Goal: Information Seeking & Learning: Learn about a topic

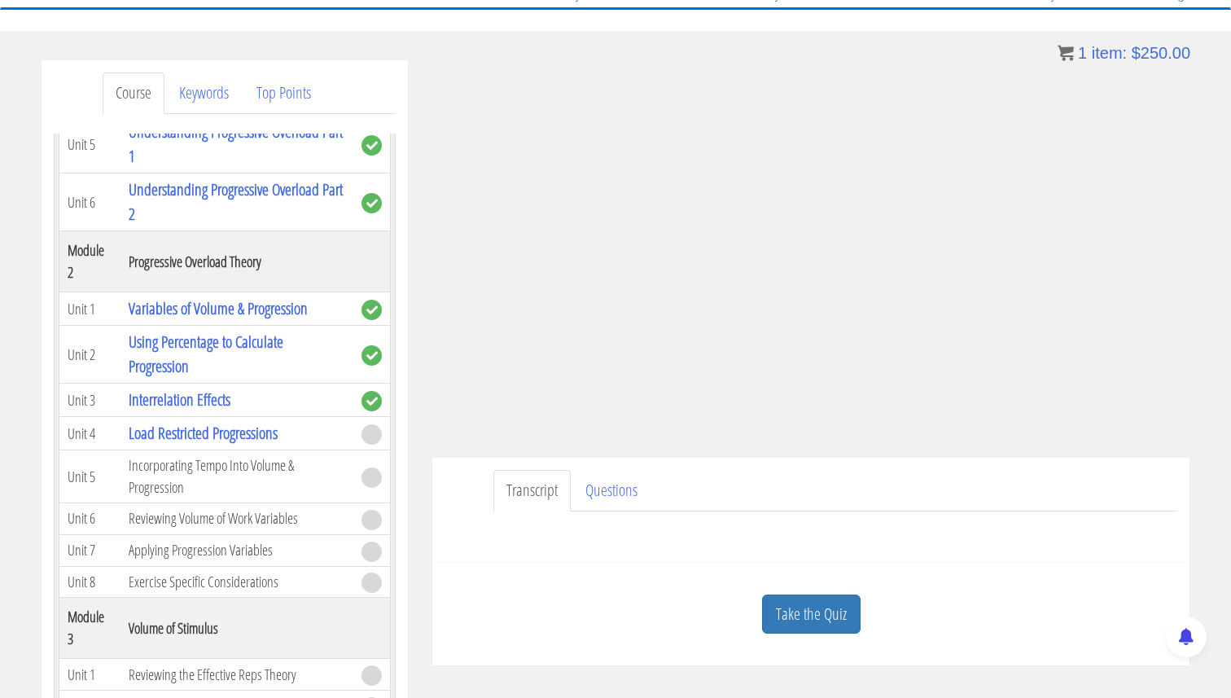
scroll to position [395, 0]
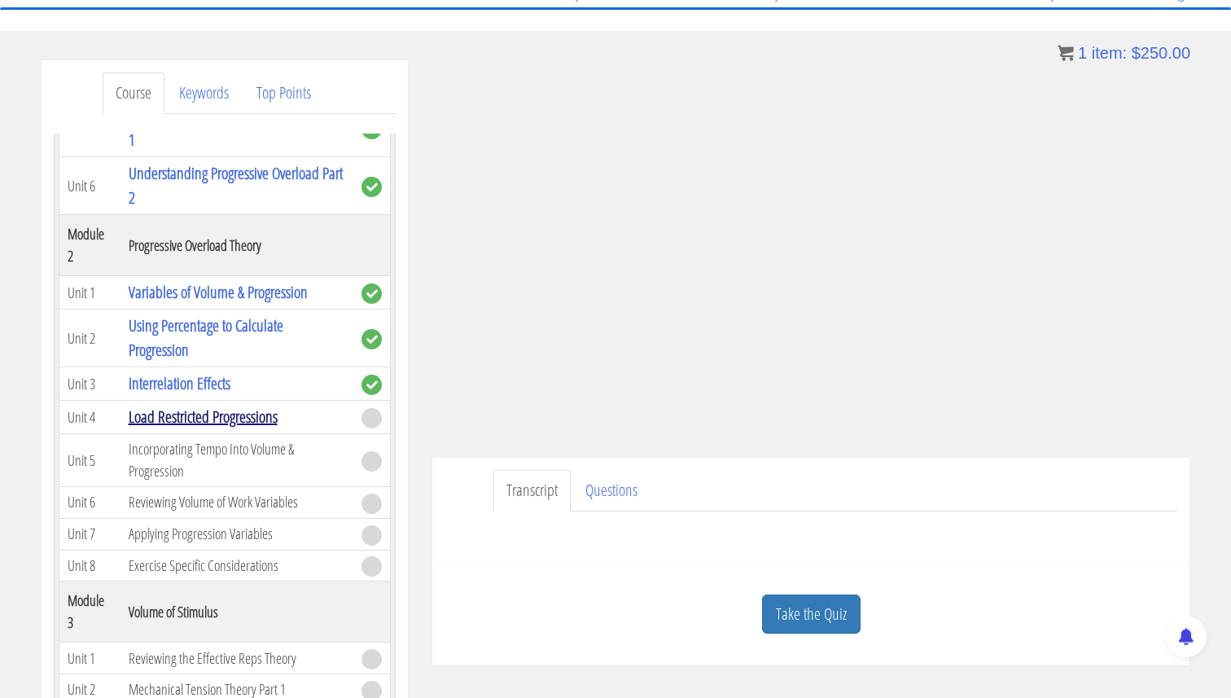
click at [230, 415] on link "Load Restricted Progressions" at bounding box center [203, 416] width 149 height 22
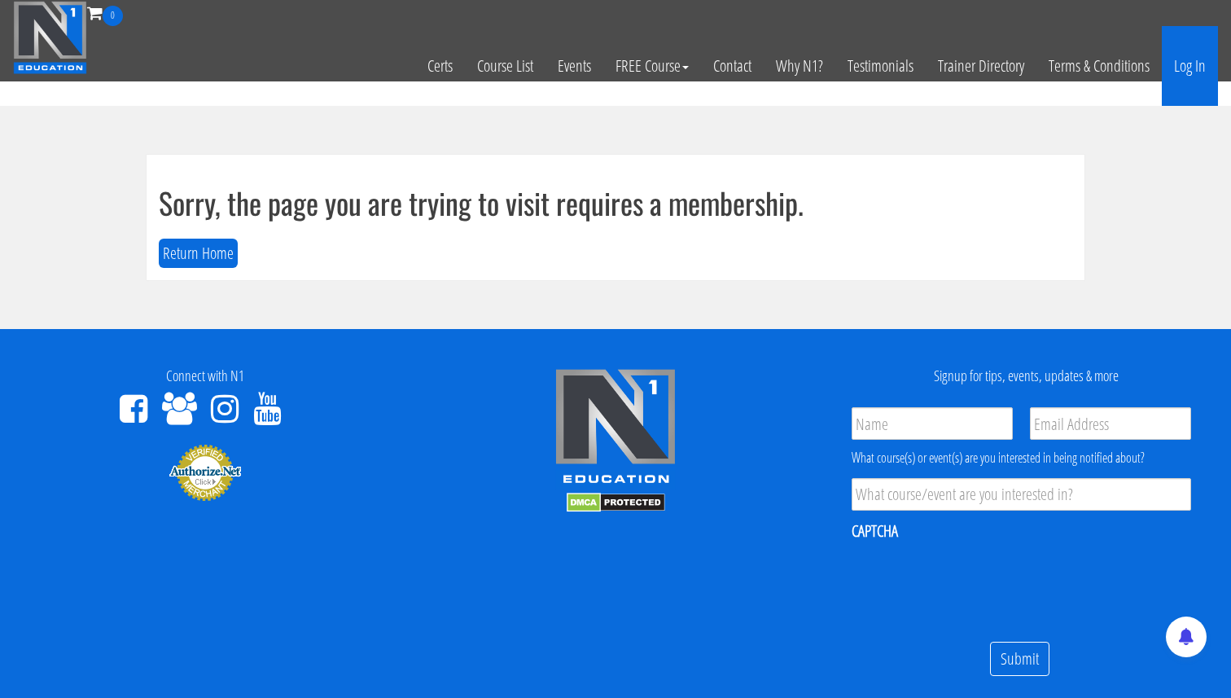
click at [1183, 68] on link "Log In" at bounding box center [1190, 66] width 56 height 80
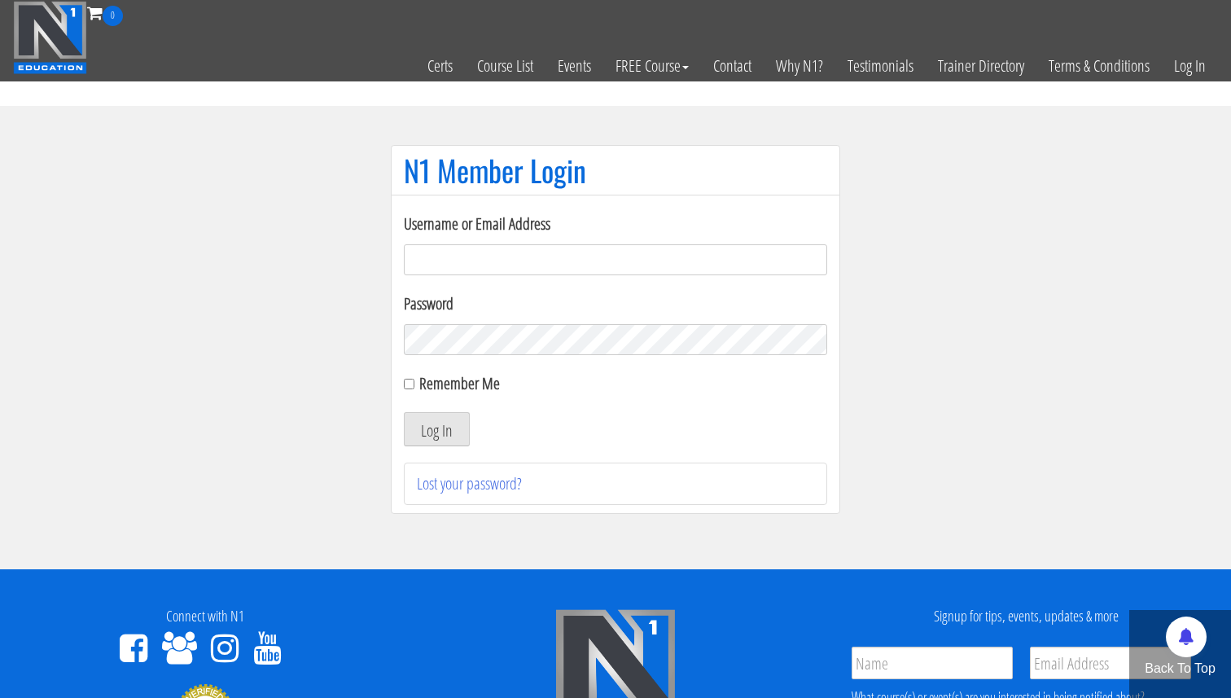
click at [637, 238] on div "Username or Email Address" at bounding box center [615, 244] width 423 height 64
click at [609, 264] on input "Username or Email Address" at bounding box center [615, 259] width 423 height 31
type input "academy@physica.cl"
click at [433, 423] on button "Log In" at bounding box center [437, 429] width 66 height 34
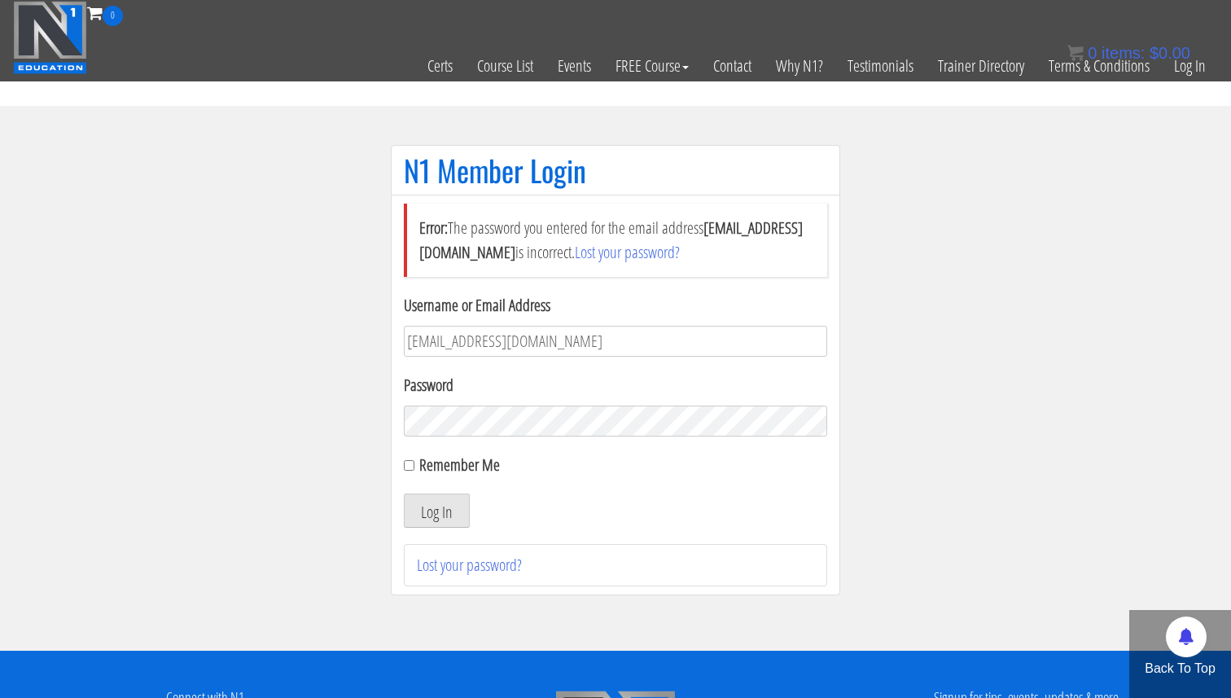
click at [417, 466] on div "Remember Me" at bounding box center [615, 465] width 423 height 24
click at [448, 519] on button "Log In" at bounding box center [437, 510] width 66 height 34
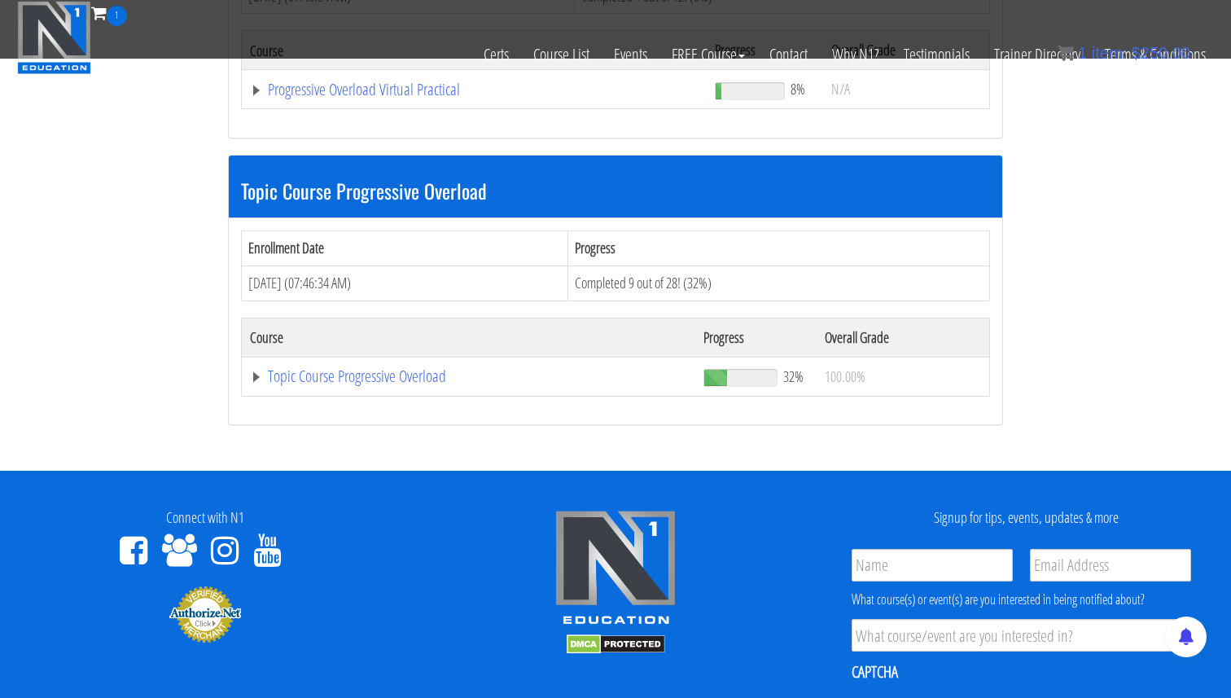
scroll to position [359, 0]
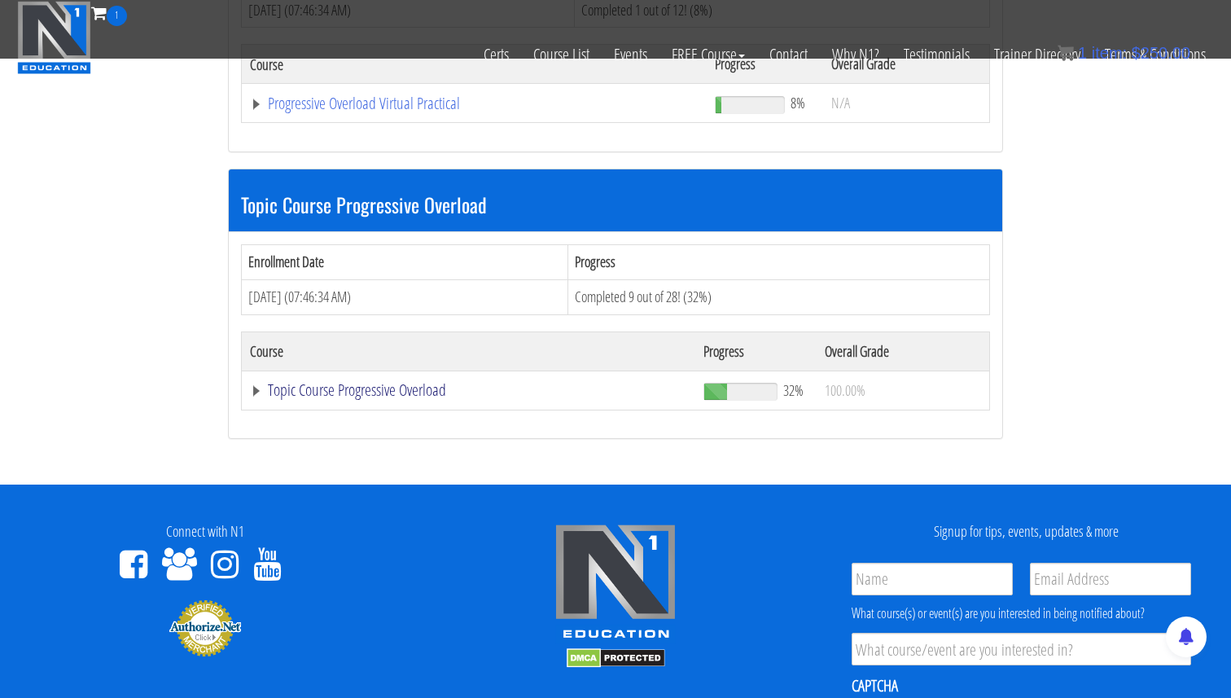
click at [254, 383] on link "Topic Course Progressive Overload" at bounding box center [468, 390] width 437 height 16
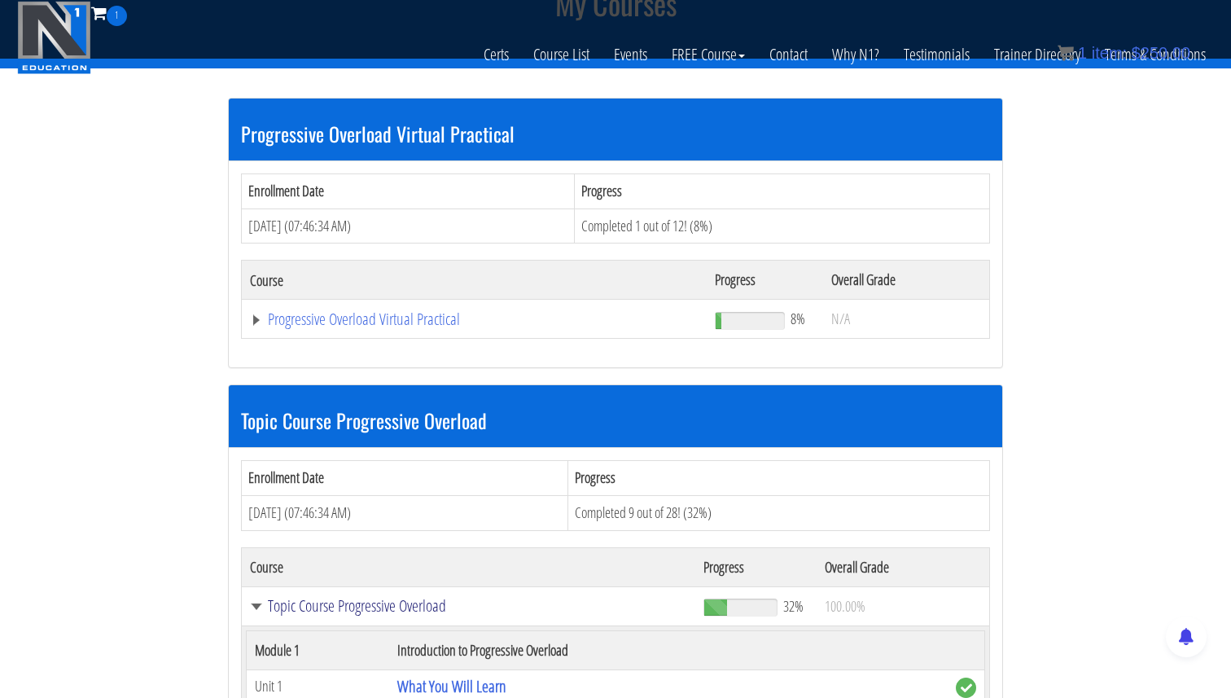
scroll to position [0, 0]
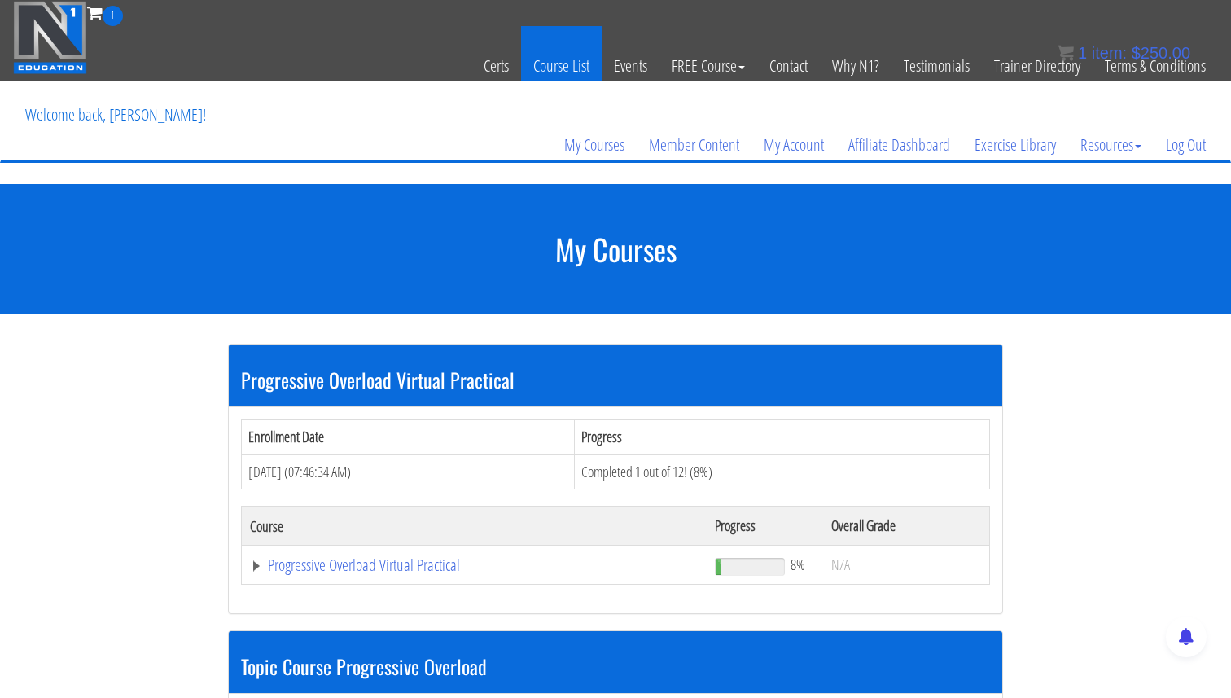
click at [556, 71] on link "Course List" at bounding box center [561, 66] width 81 height 80
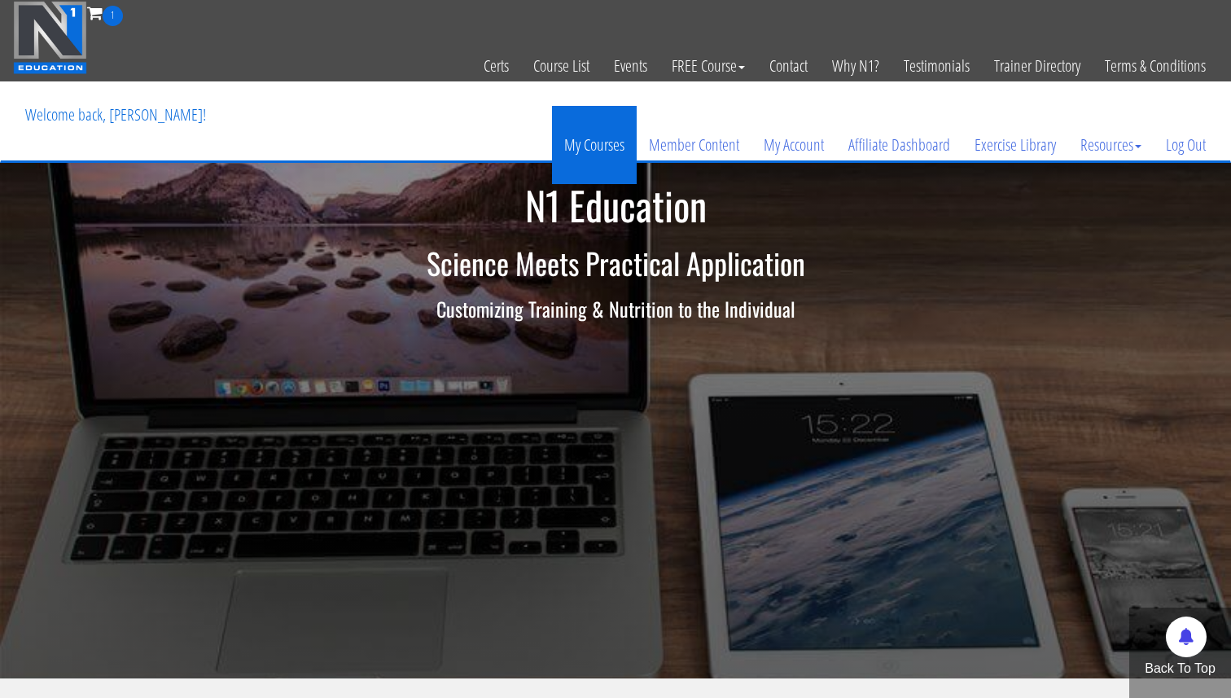
click at [585, 142] on link "My Courses" at bounding box center [594, 145] width 85 height 78
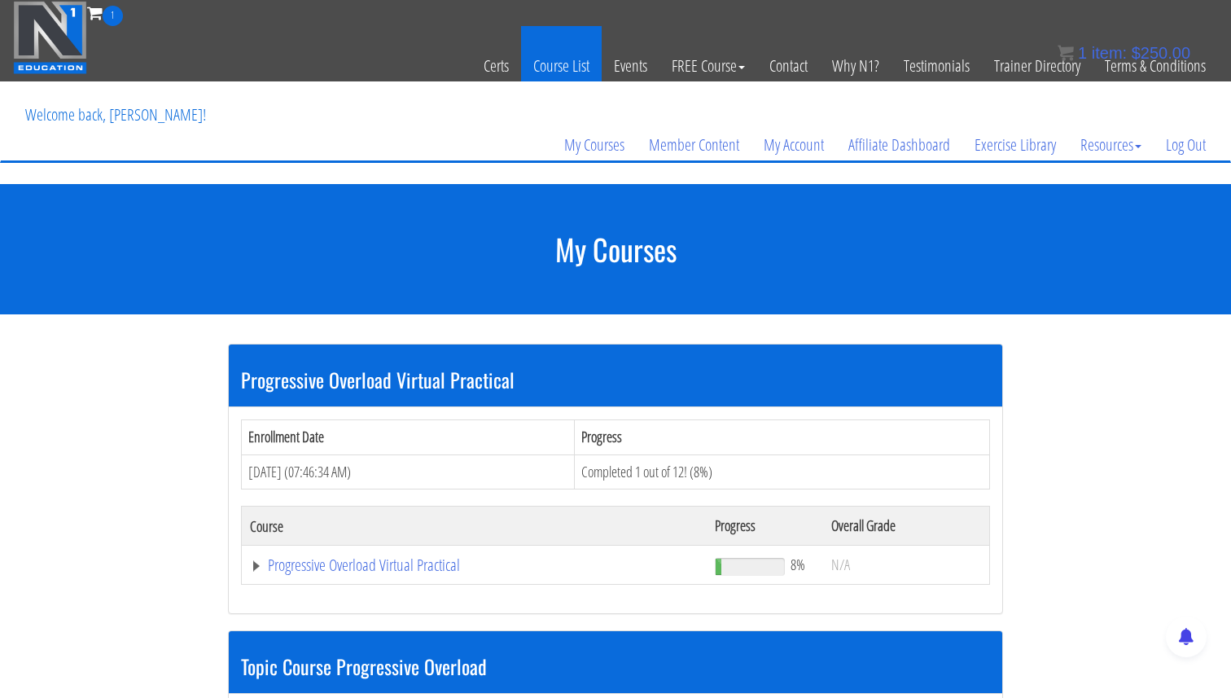
click at [576, 72] on link "Course List" at bounding box center [561, 66] width 81 height 80
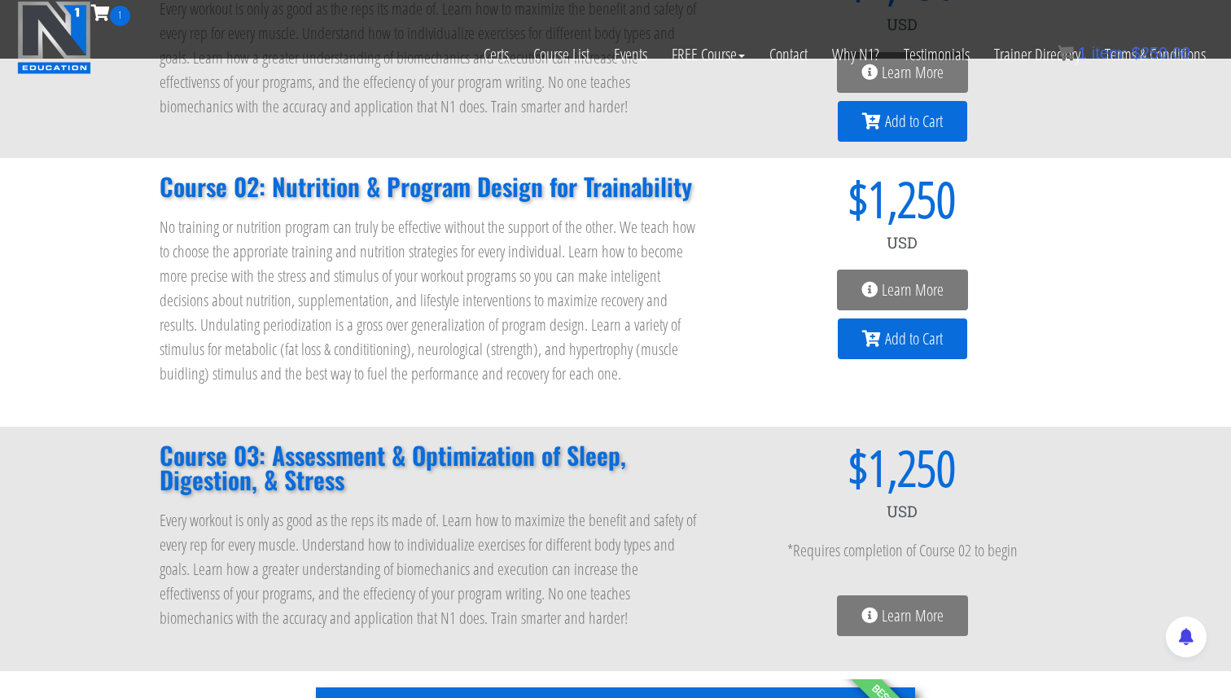
scroll to position [300, 0]
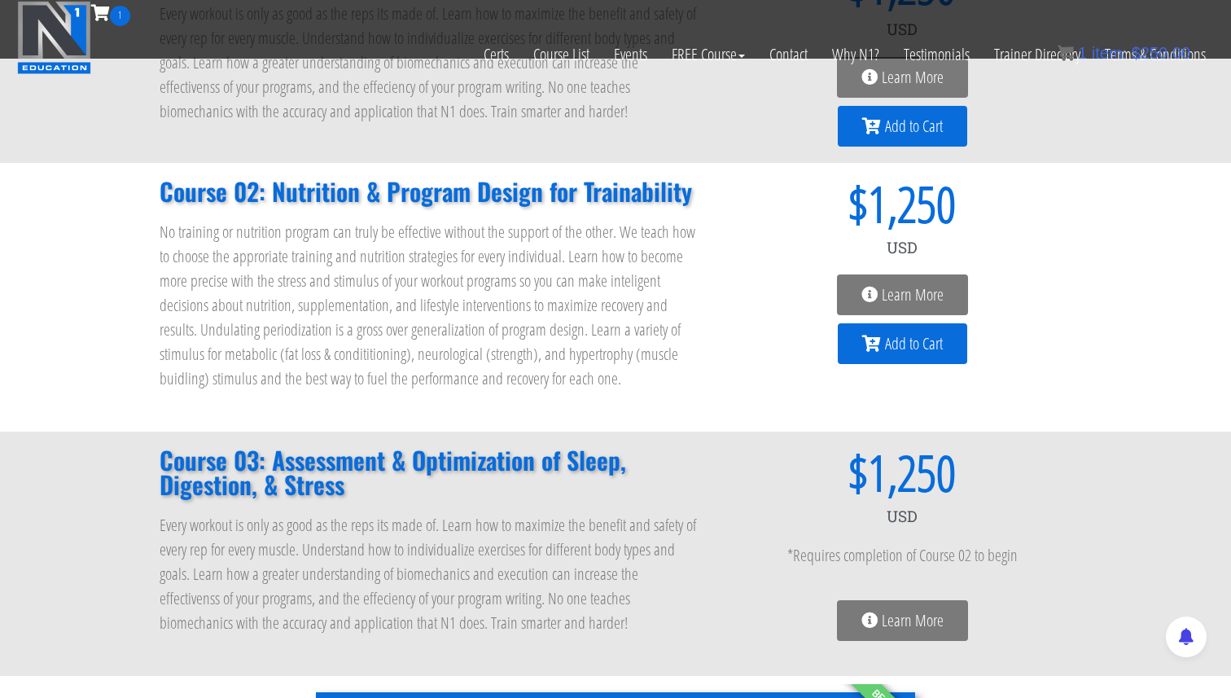
click at [858, 302] on link "Learn More" at bounding box center [902, 294] width 131 height 41
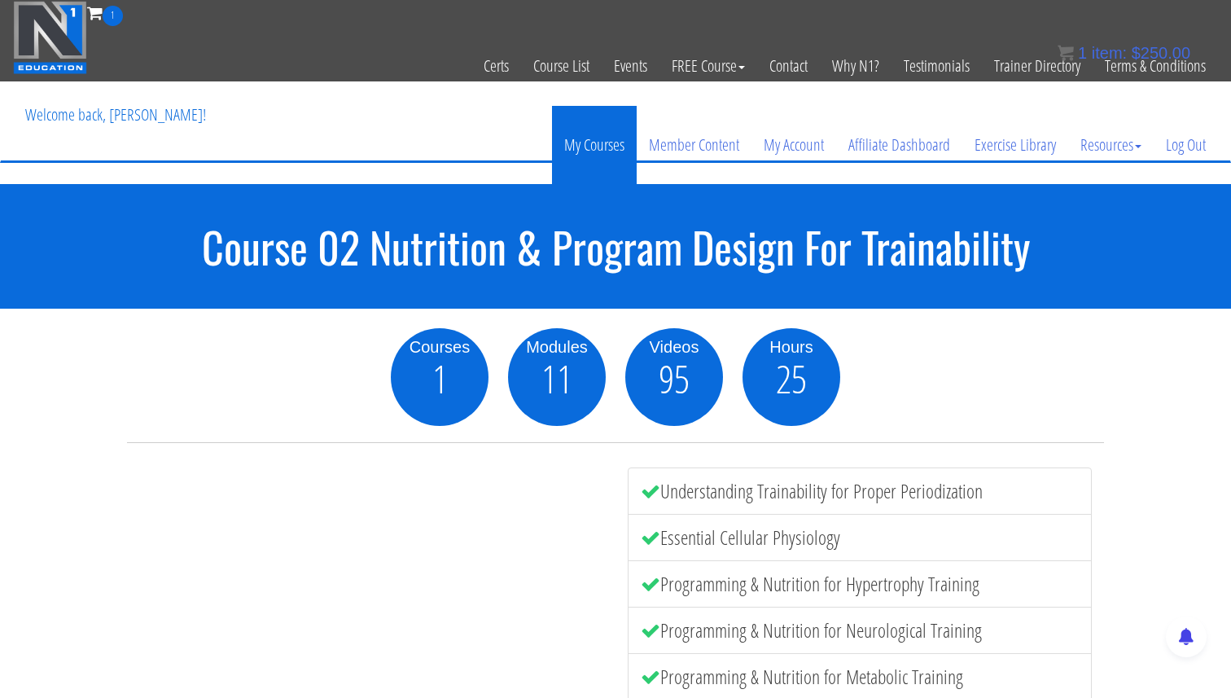
click at [582, 138] on link "My Courses" at bounding box center [594, 145] width 85 height 78
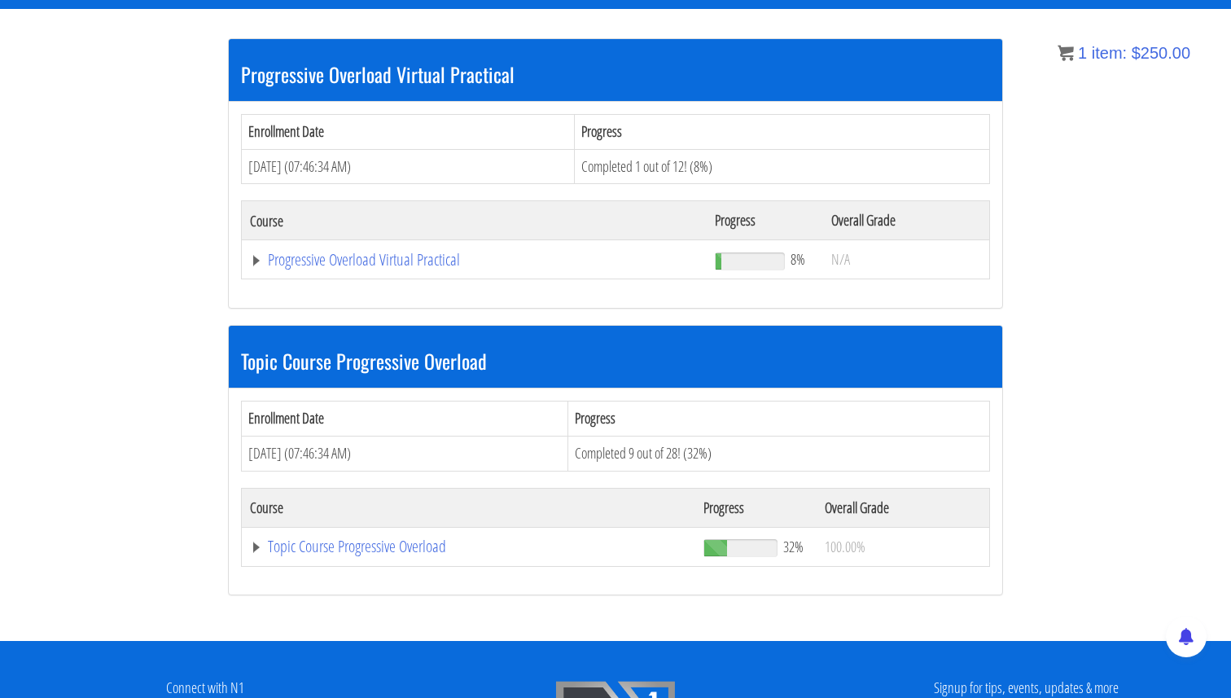
scroll to position [396, 0]
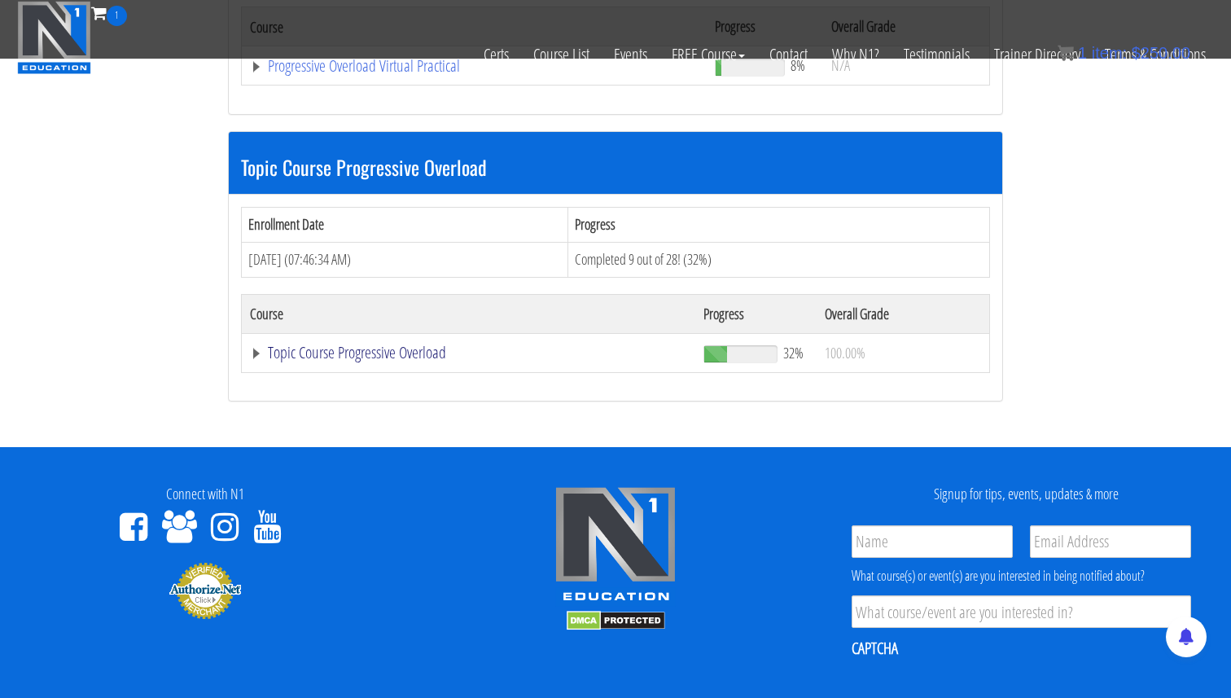
click at [258, 353] on link "Topic Course Progressive Overload" at bounding box center [468, 352] width 437 height 16
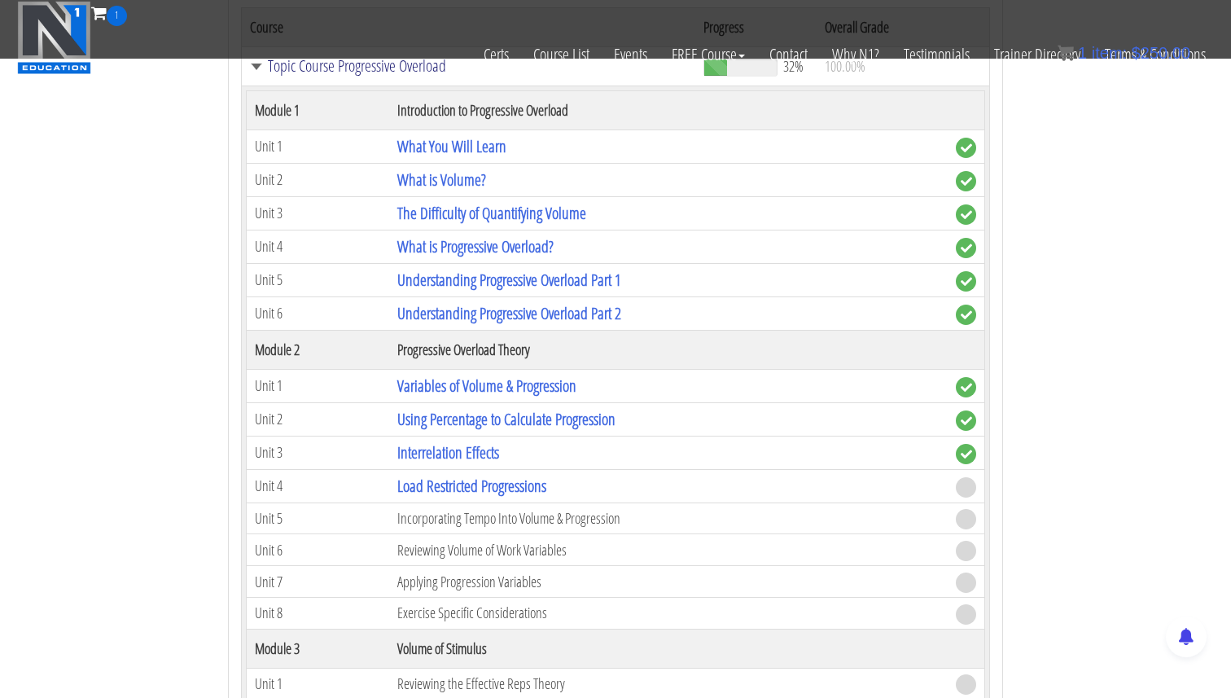
scroll to position [826, 0]
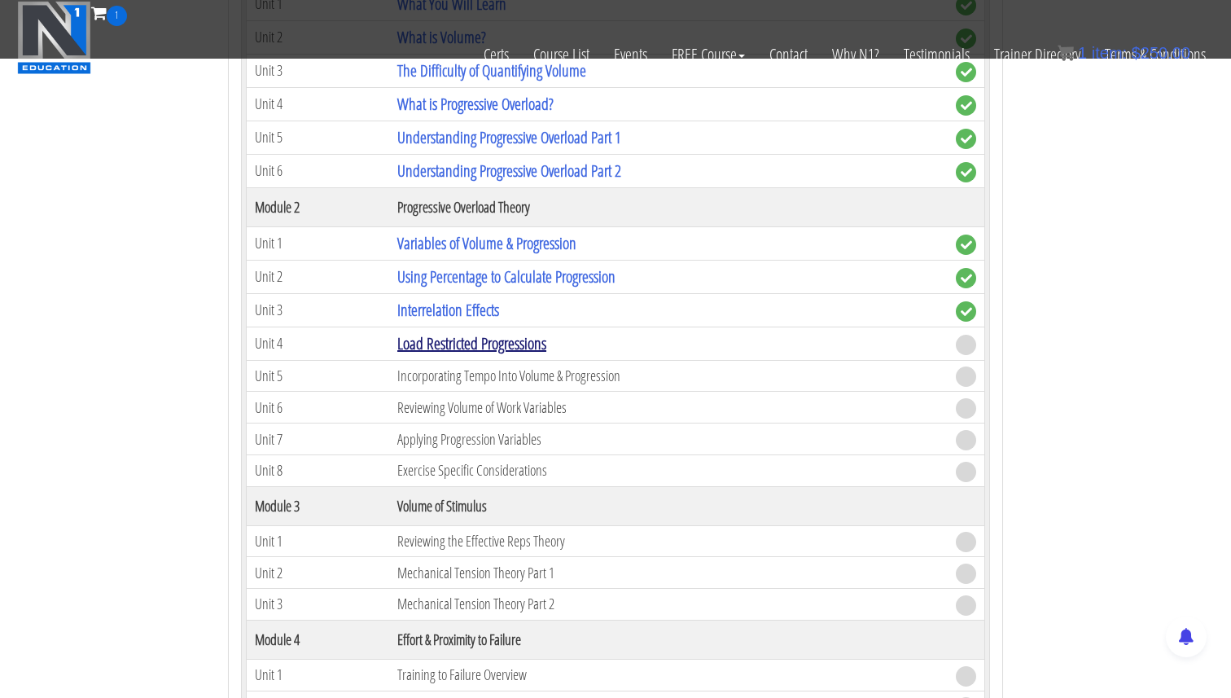
click at [453, 347] on link "Load Restricted Progressions" at bounding box center [471, 343] width 149 height 22
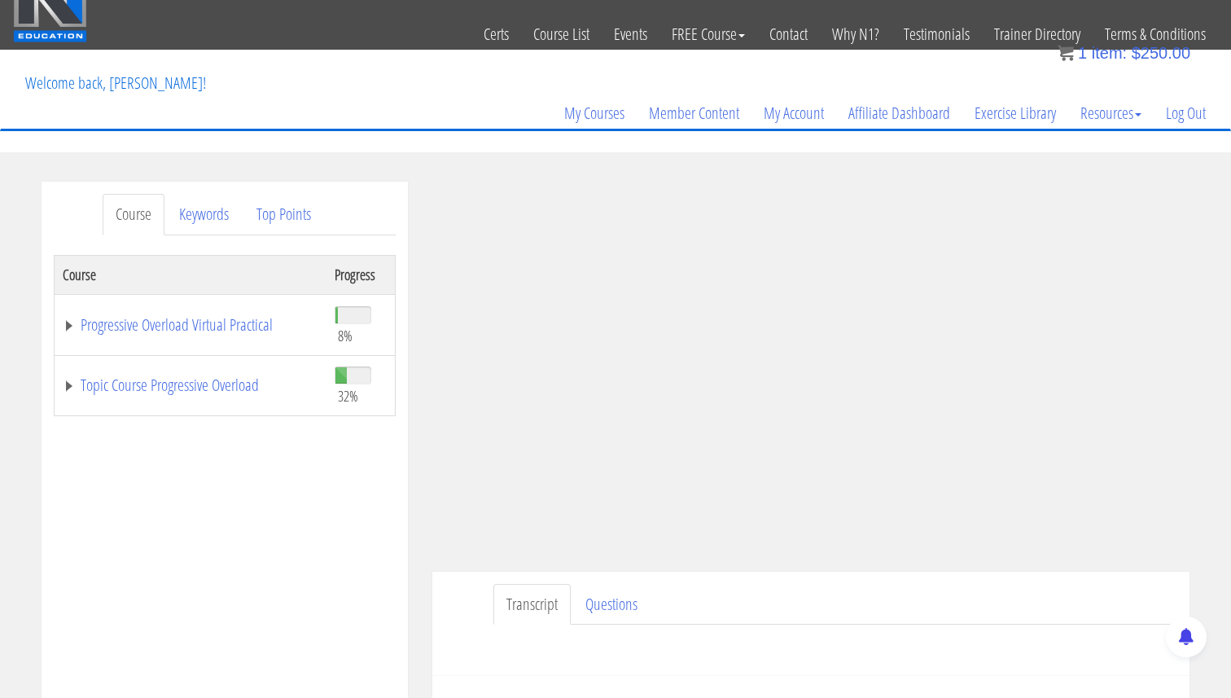
scroll to position [46, 0]
